Goal: Communication & Community: Ask a question

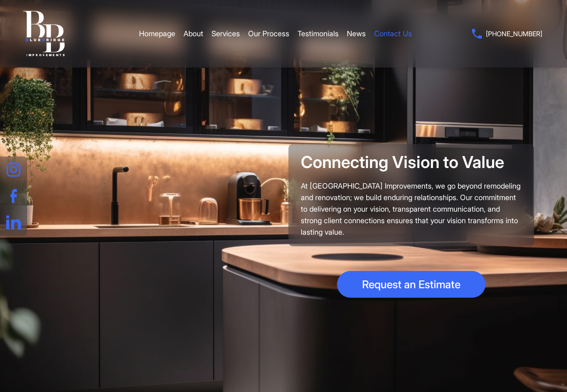
click at [400, 35] on link "Contact Us" at bounding box center [393, 33] width 38 height 25
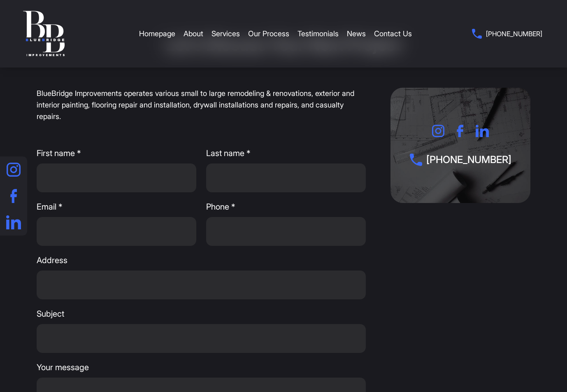
scroll to position [82, 0]
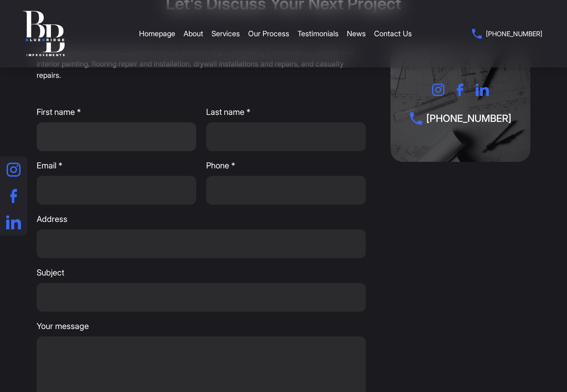
drag, startPoint x: 147, startPoint y: 147, endPoint x: 142, endPoint y: 151, distance: 6.5
click at [146, 147] on input "First name *" at bounding box center [117, 136] width 160 height 29
type input "JORDAN"
type input "[PERSON_NAME]"
type input "[EMAIL_ADDRESS][PERSON_NAME][DOMAIN_NAME]"
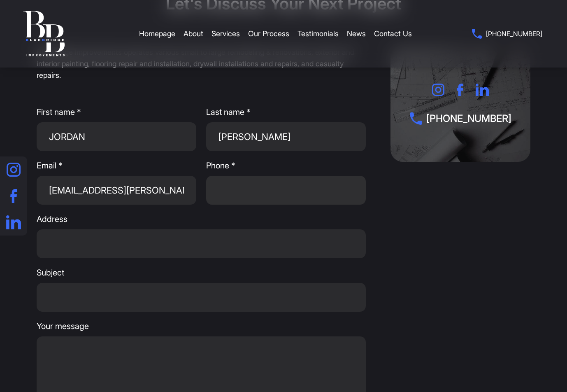
type input "3853372185"
type input "st."
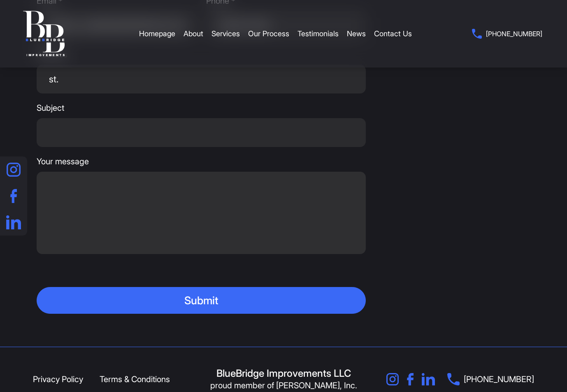
click at [114, 175] on textarea "Your message" at bounding box center [201, 213] width 329 height 82
click at [206, 234] on textarea "Your message" at bounding box center [201, 213] width 329 height 82
paste textarea "Hello, I have several buyers that are interested in purchasing home improvement…"
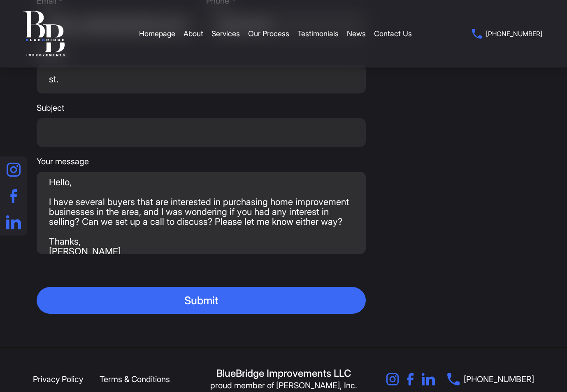
scroll to position [12, 0]
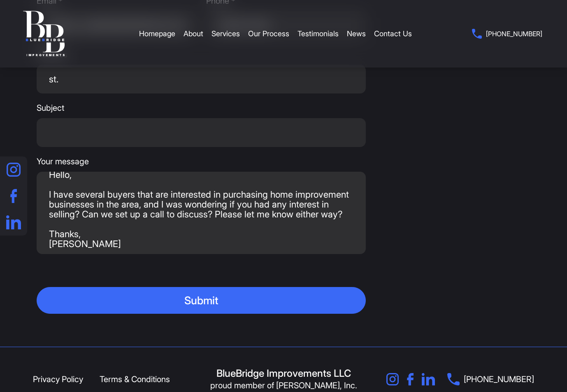
type textarea "Hello, I have several buyers that are interested in purchasing home improvement…"
click at [121, 134] on input "Subject" at bounding box center [201, 132] width 329 height 29
type input "Inquiry"
click at [391, 166] on div "[PHONE_NUMBER]" at bounding box center [460, 98] width 140 height 432
